Goal: Task Accomplishment & Management: Complete application form

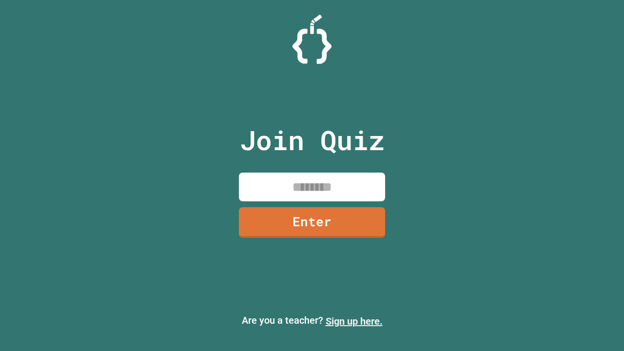
click at [354, 321] on link "Sign up here." at bounding box center [354, 321] width 57 height 12
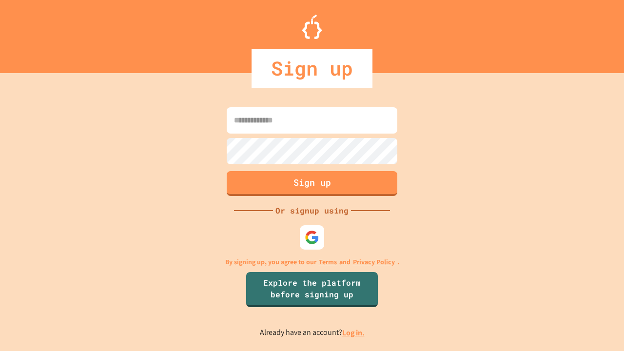
click at [354, 332] on link "Log in." at bounding box center [353, 333] width 22 height 10
